Goal: Register for event/course

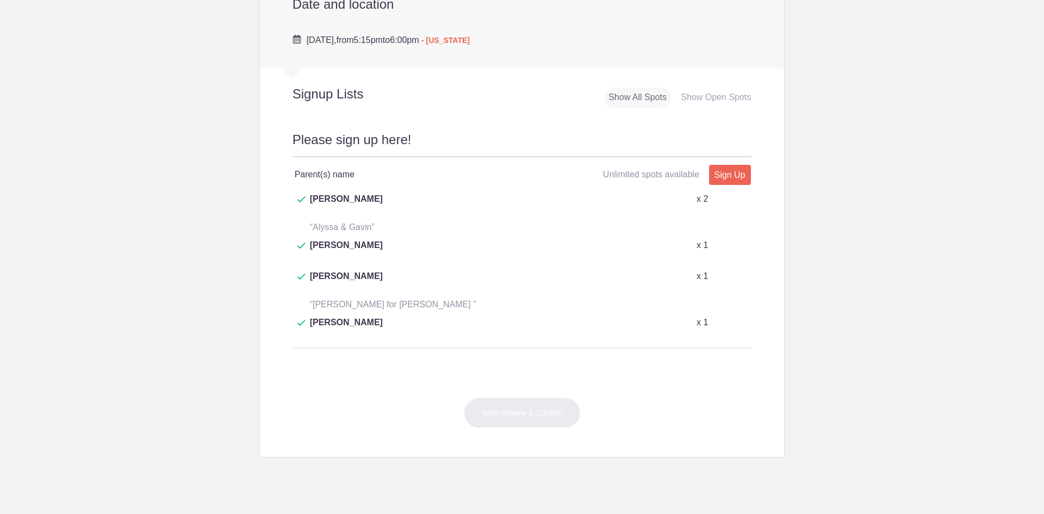
scroll to position [435, 0]
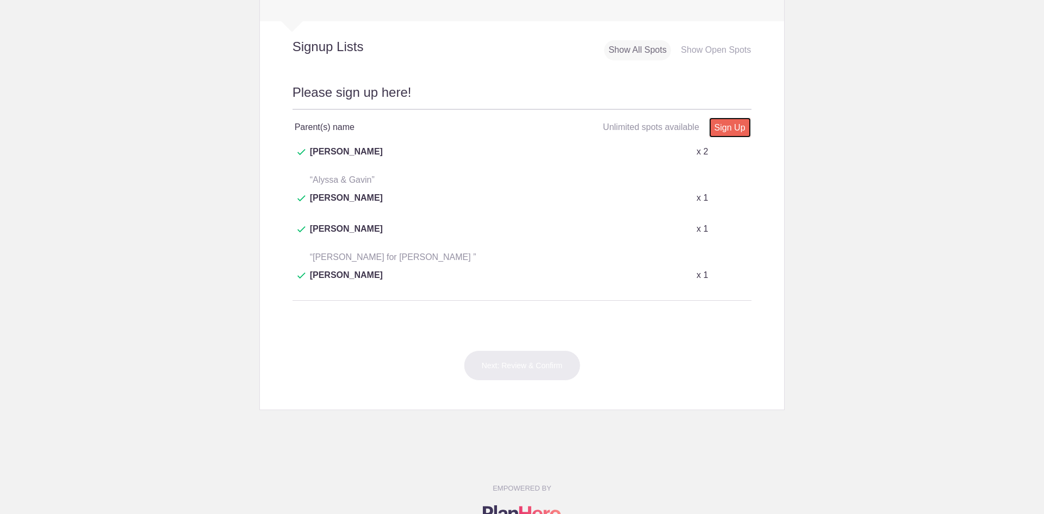
click at [723, 128] on link "Sign Up" at bounding box center [730, 127] width 42 height 20
type input "1"
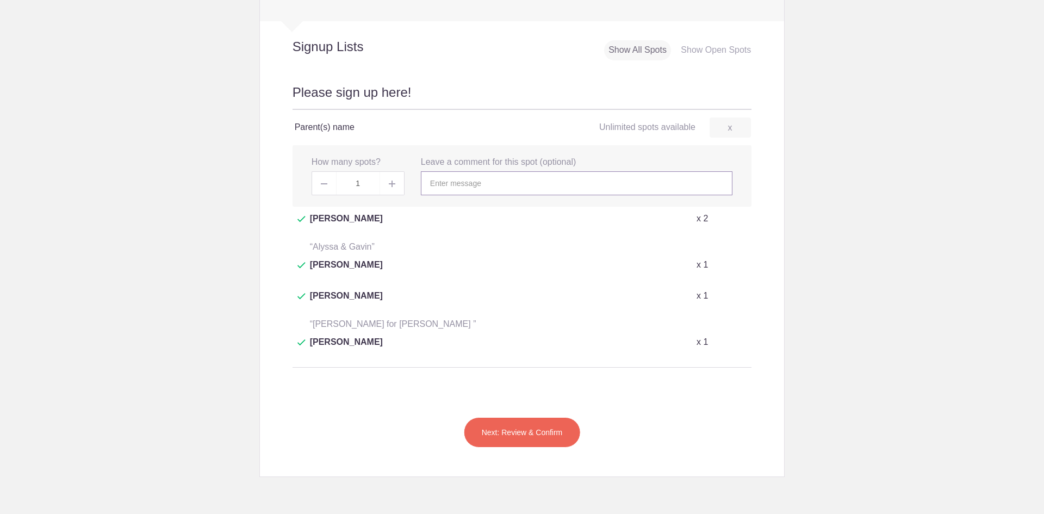
click at [480, 183] on input "text" at bounding box center [577, 183] width 312 height 24
type input "[PERSON_NAME]"
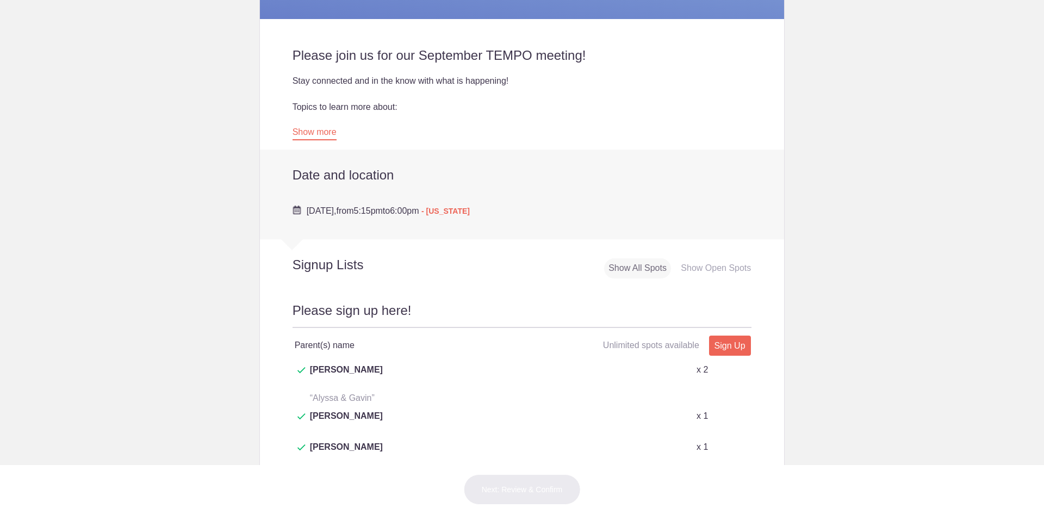
scroll to position [218, 0]
click at [733, 342] on link "Sign Up" at bounding box center [730, 345] width 42 height 20
type input "1"
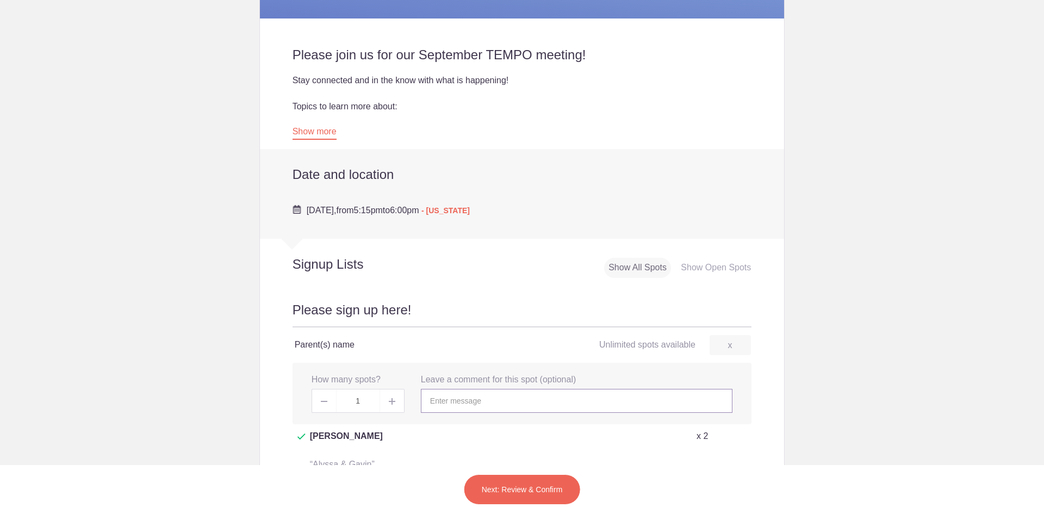
drag, startPoint x: 443, startPoint y: 399, endPoint x: 520, endPoint y: 404, distance: 76.9
click at [443, 399] on input "text" at bounding box center [577, 401] width 312 height 24
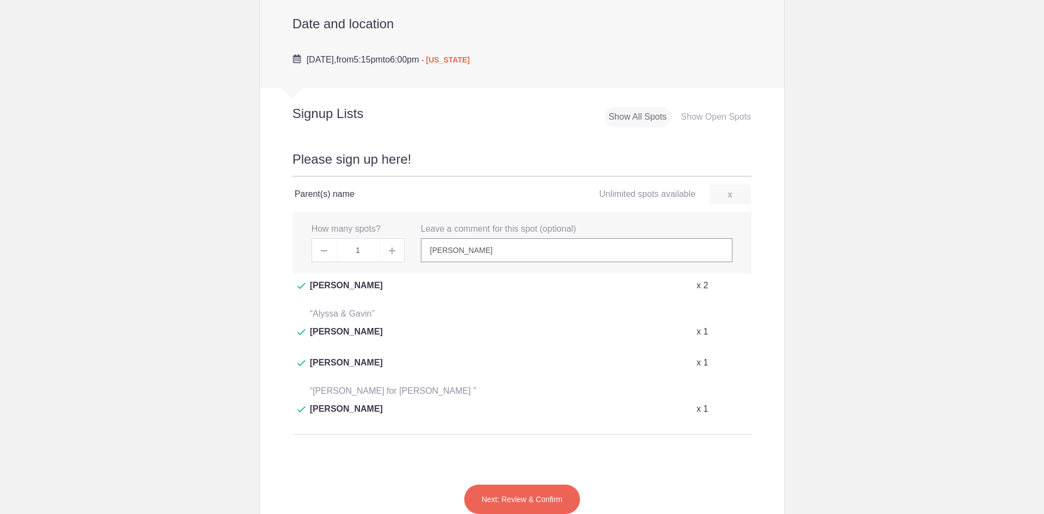
scroll to position [381, 0]
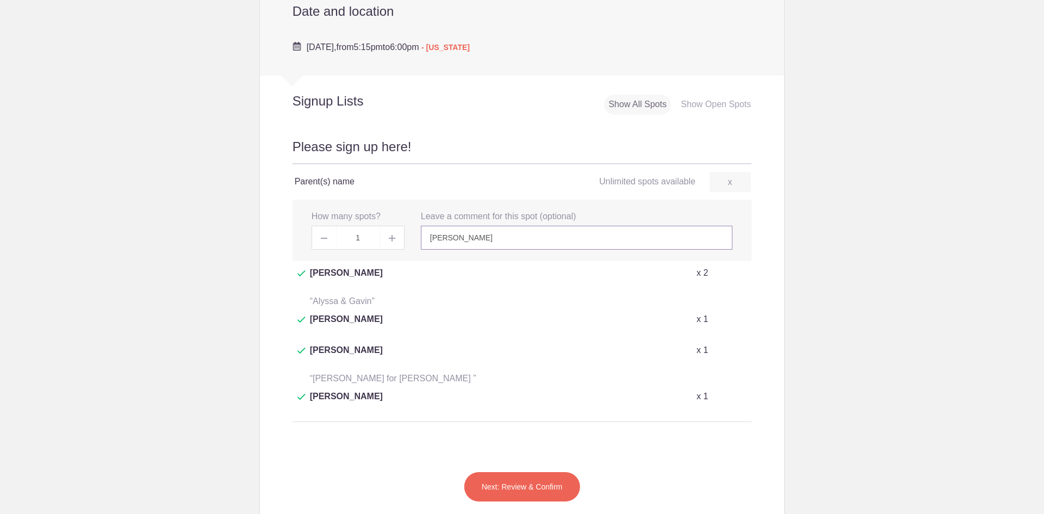
type input "[PERSON_NAME]"
click at [519, 472] on button "Next: Review & Confirm" at bounding box center [522, 487] width 117 height 30
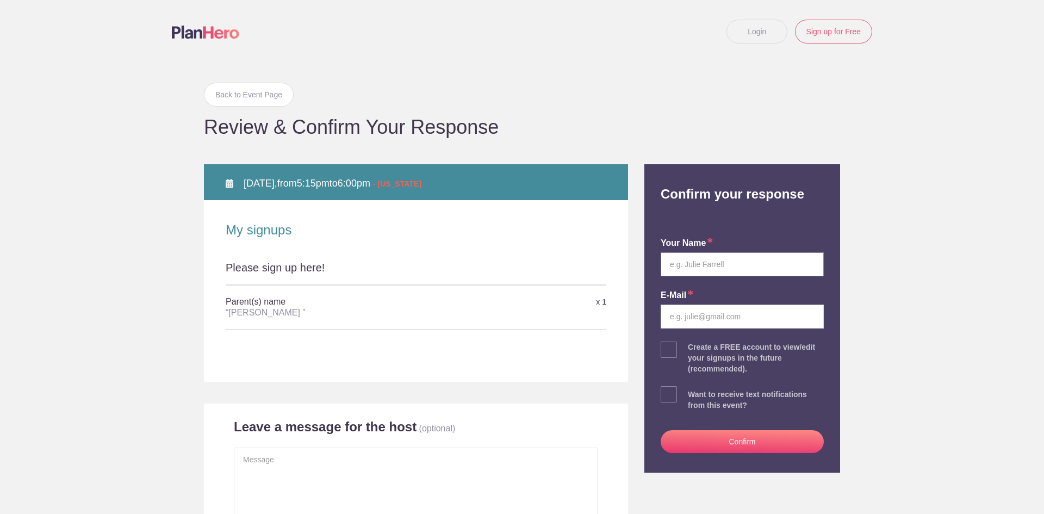
click at [713, 262] on input "text" at bounding box center [742, 264] width 163 height 24
type input "Trisha E Howard"
type input "howardtrisha77@gmail.com"
drag, startPoint x: 696, startPoint y: 264, endPoint x: 733, endPoint y: 275, distance: 38.6
click at [695, 264] on input "Trisha E Howard" at bounding box center [742, 264] width 163 height 24
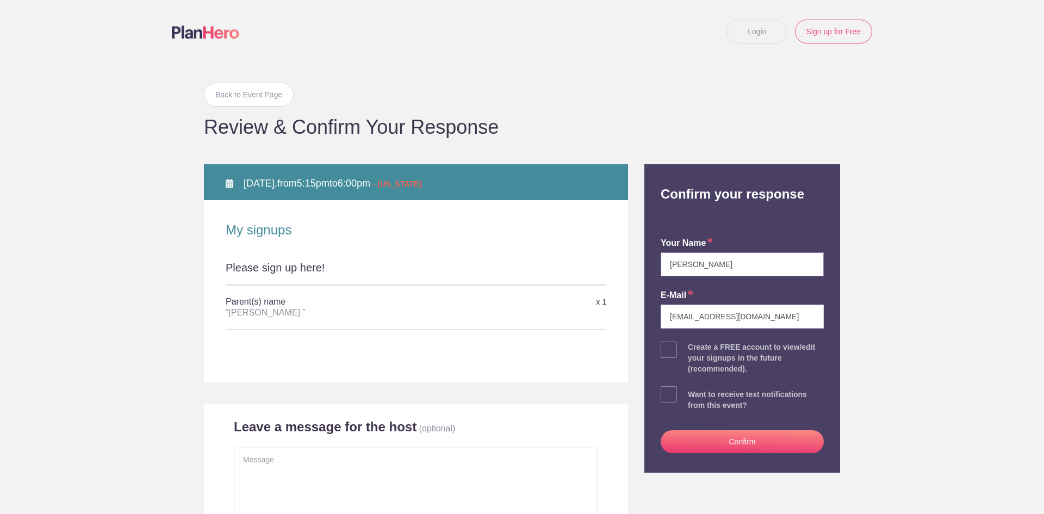
type input "[PERSON_NAME]"
click at [722, 441] on button "Confirm" at bounding box center [742, 441] width 163 height 23
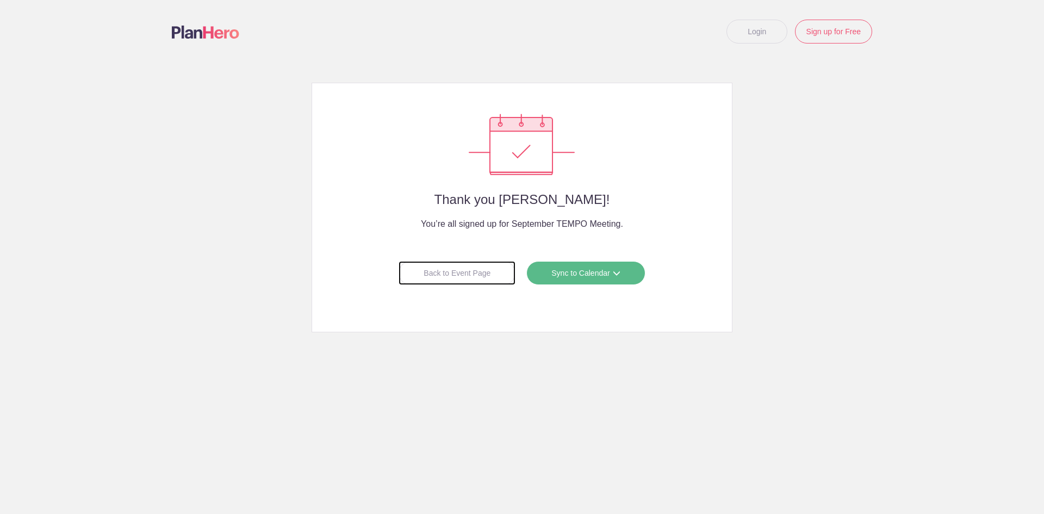
drag, startPoint x: 459, startPoint y: 277, endPoint x: 384, endPoint y: 231, distance: 88.2
click at [459, 277] on div "Back to Event Page" at bounding box center [457, 273] width 117 height 24
